Goal: Navigation & Orientation: Find specific page/section

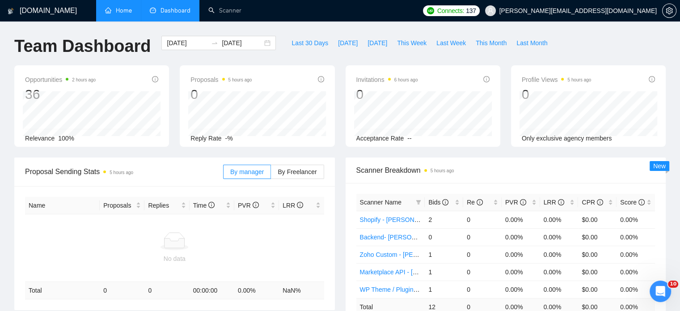
click at [114, 14] on link "Home" at bounding box center [118, 11] width 27 height 8
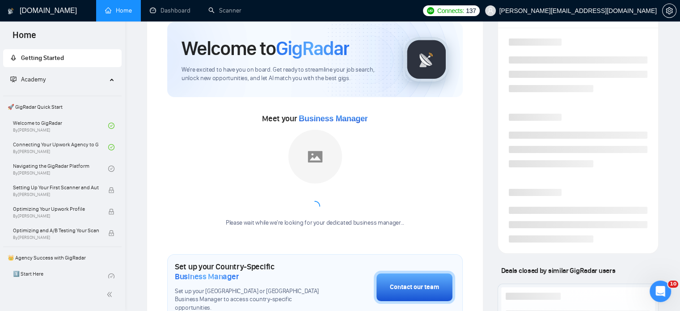
scroll to position [45, 0]
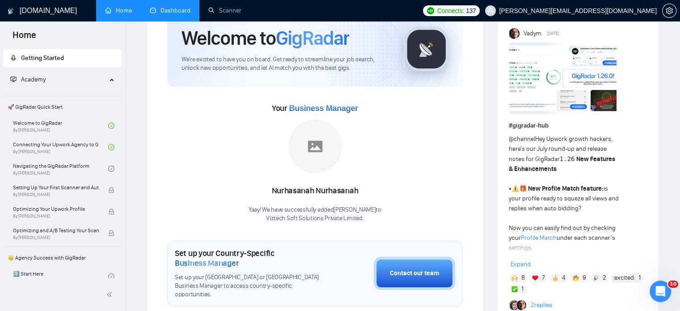
click at [182, 14] on link "Dashboard" at bounding box center [170, 11] width 41 height 8
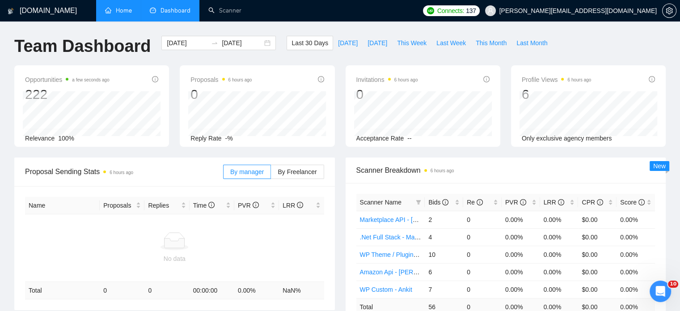
click at [333, 29] on div "[DOMAIN_NAME] Home Dashboard Scanner Connects: 137 [PERSON_NAME][EMAIL_ADDRESS]…" at bounding box center [340, 288] width 680 height 577
